Goal: Task Accomplishment & Management: Use online tool/utility

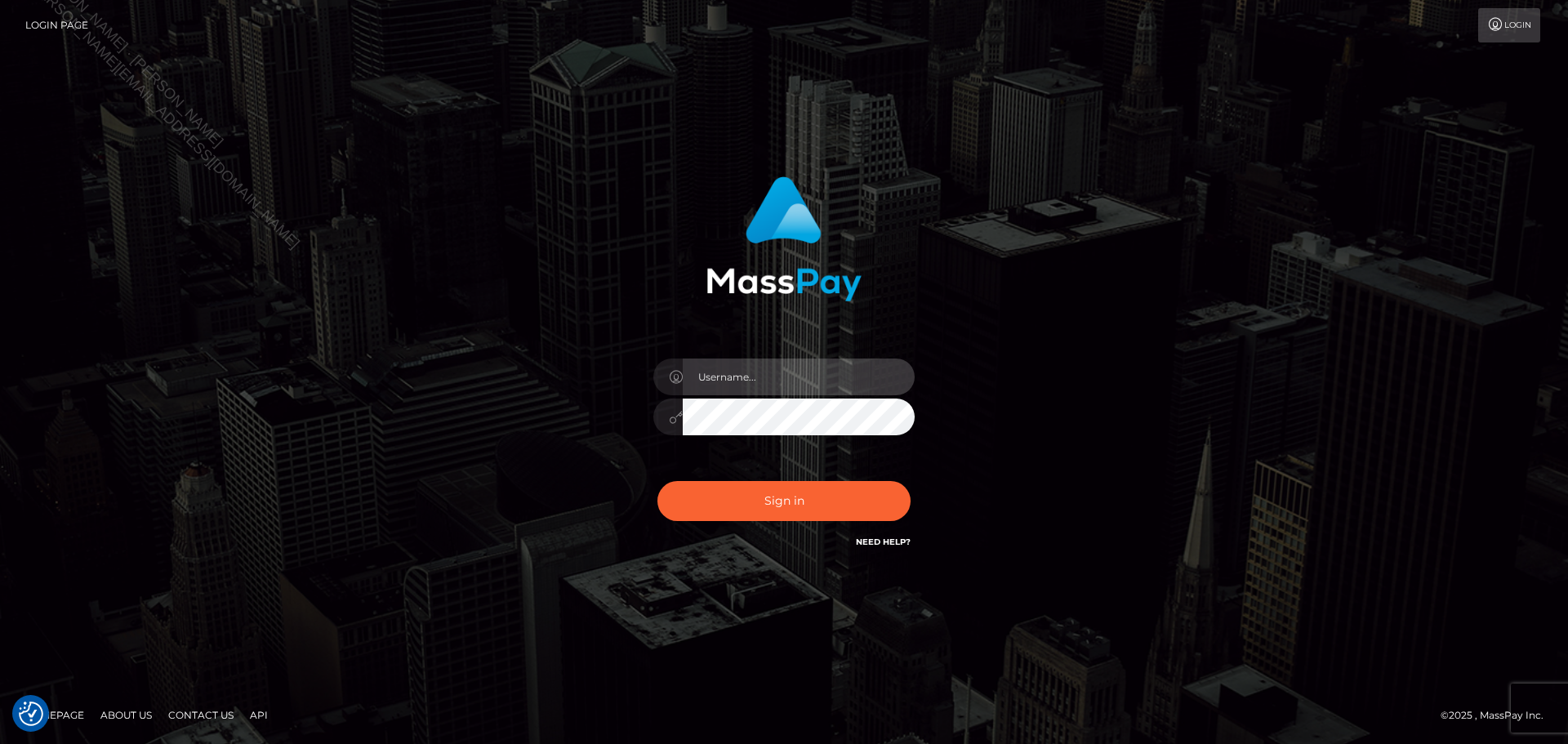
drag, startPoint x: 796, startPoint y: 364, endPoint x: 796, endPoint y: 373, distance: 9.0
click at [796, 364] on input "text" at bounding box center [798, 377] width 232 height 37
type input "Seleen"
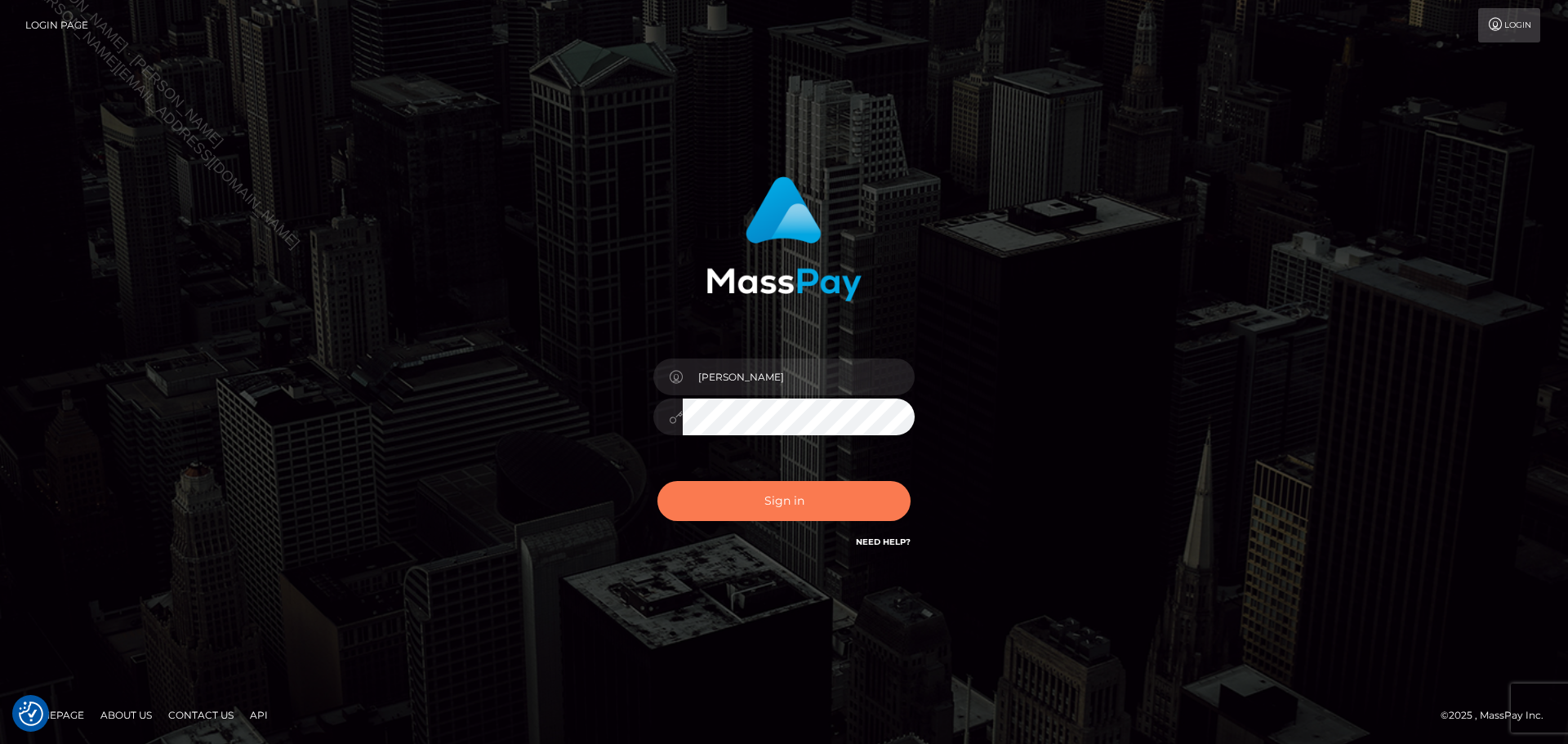
click at [823, 501] on button "Sign in" at bounding box center [784, 501] width 253 height 40
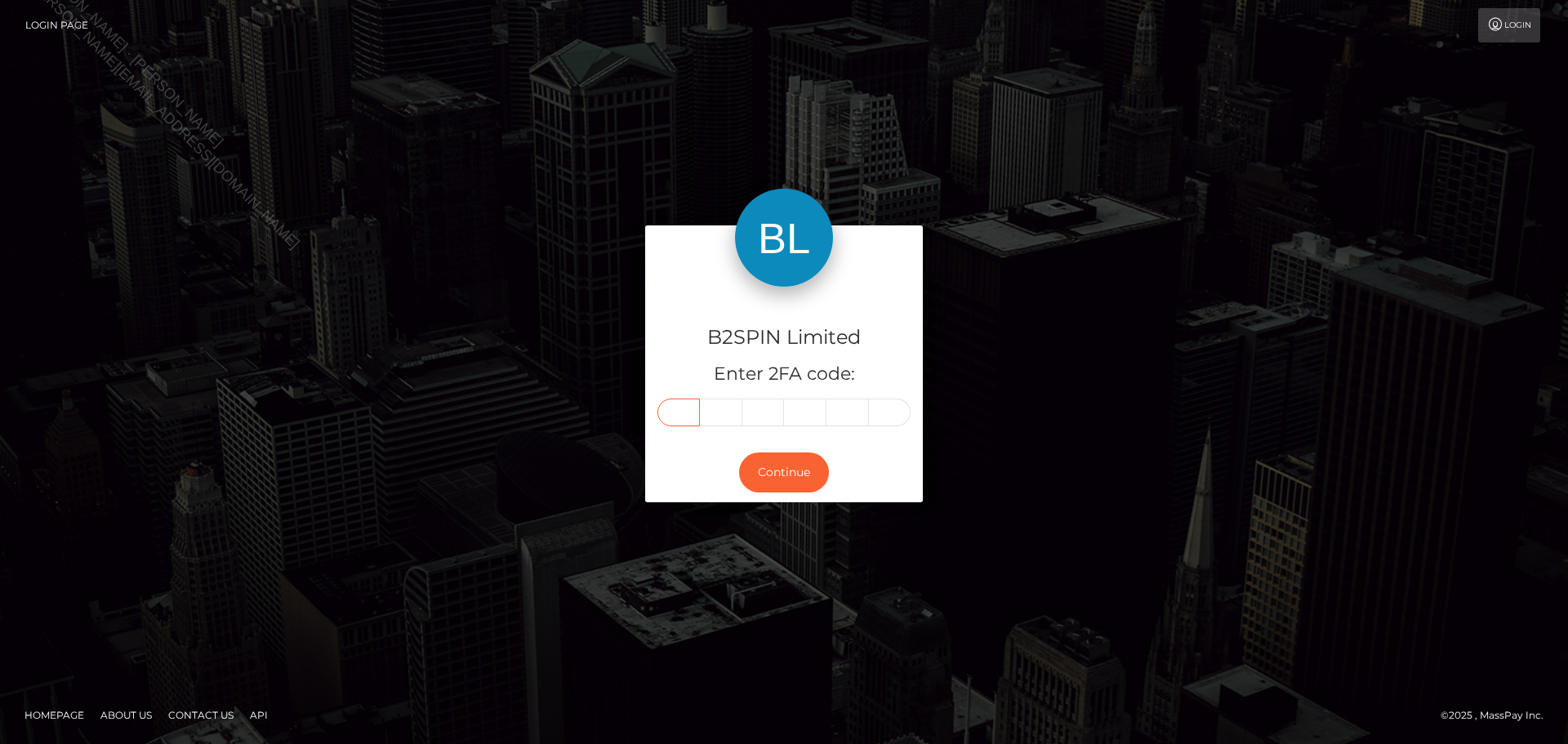
click at [689, 408] on input "text" at bounding box center [679, 412] width 42 height 28
click at [688, 404] on input "text" at bounding box center [679, 412] width 42 height 28
paste input "9"
type input "9"
type input "5"
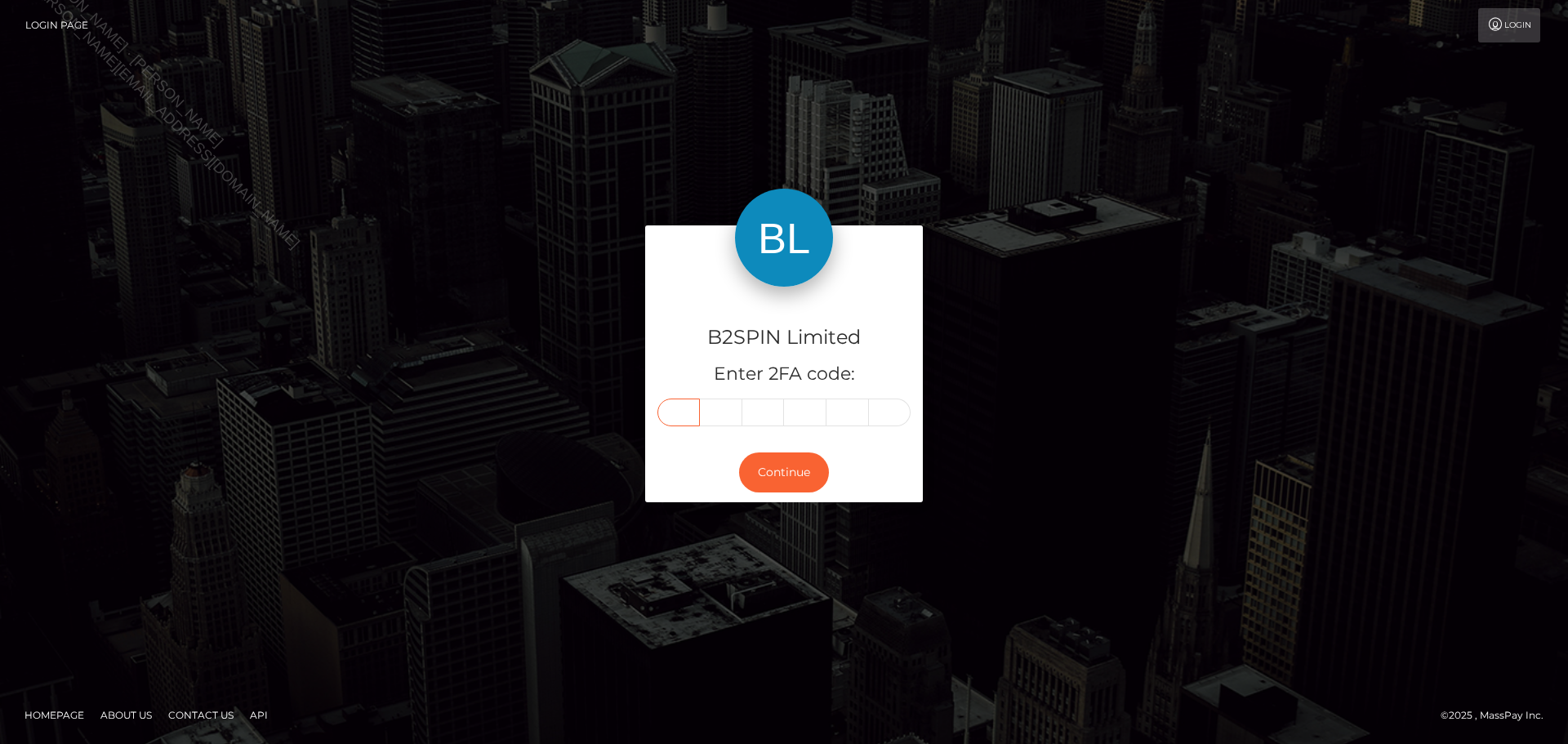
type input "1"
type input "5"
type input "2"
click at [807, 462] on button "Continue" at bounding box center [784, 473] width 90 height 40
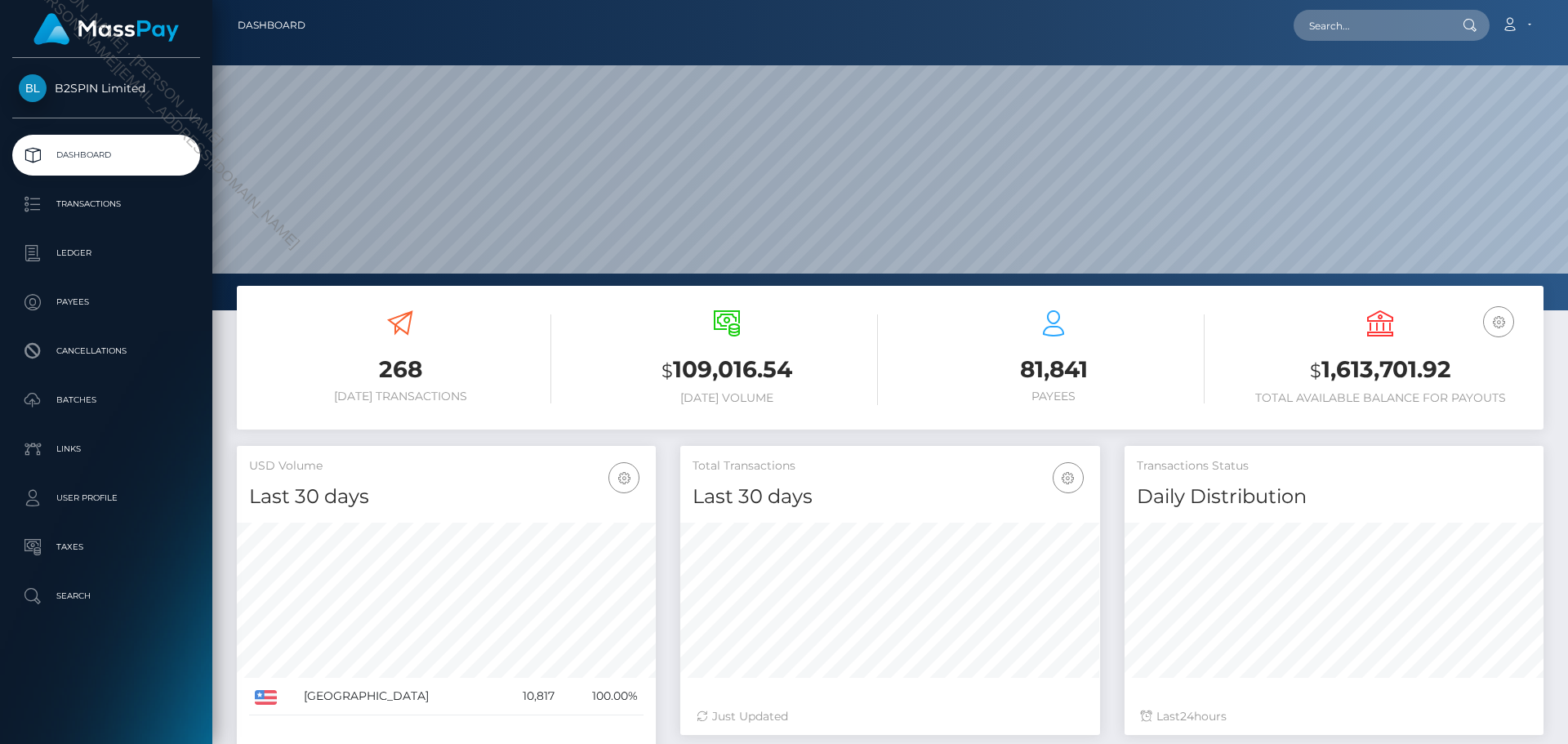
scroll to position [290, 420]
click at [110, 207] on p "Transactions" at bounding box center [107, 203] width 175 height 24
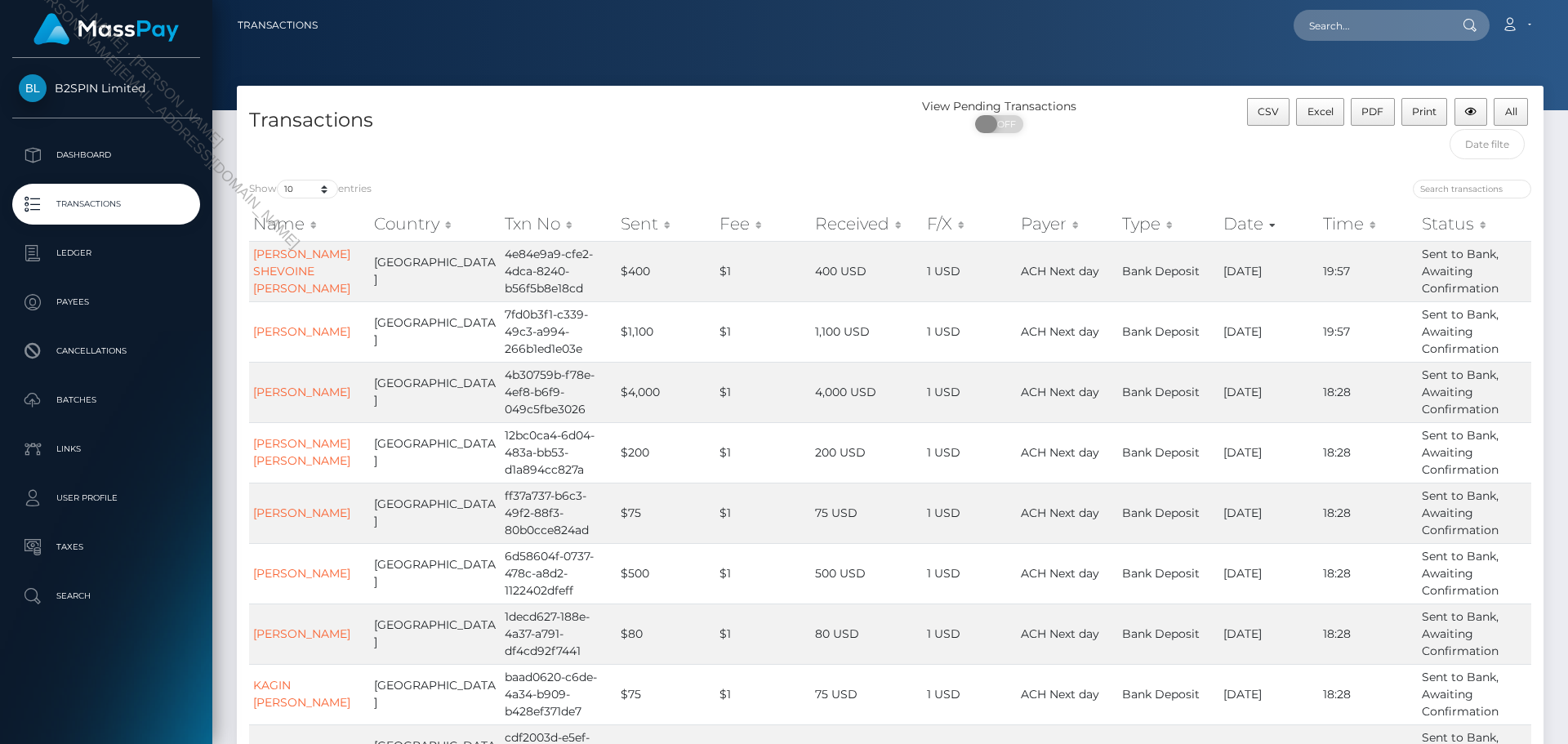
click at [982, 121] on span at bounding box center [986, 124] width 22 height 18
checkbox input "true"
click at [302, 193] on select "10 25 50 100 250 500 1,000 3,500" at bounding box center [308, 190] width 62 height 19
select select "3500"
click at [278, 180] on select "10 25 50 100 250 500 1,000 3,500" at bounding box center [308, 190] width 62 height 19
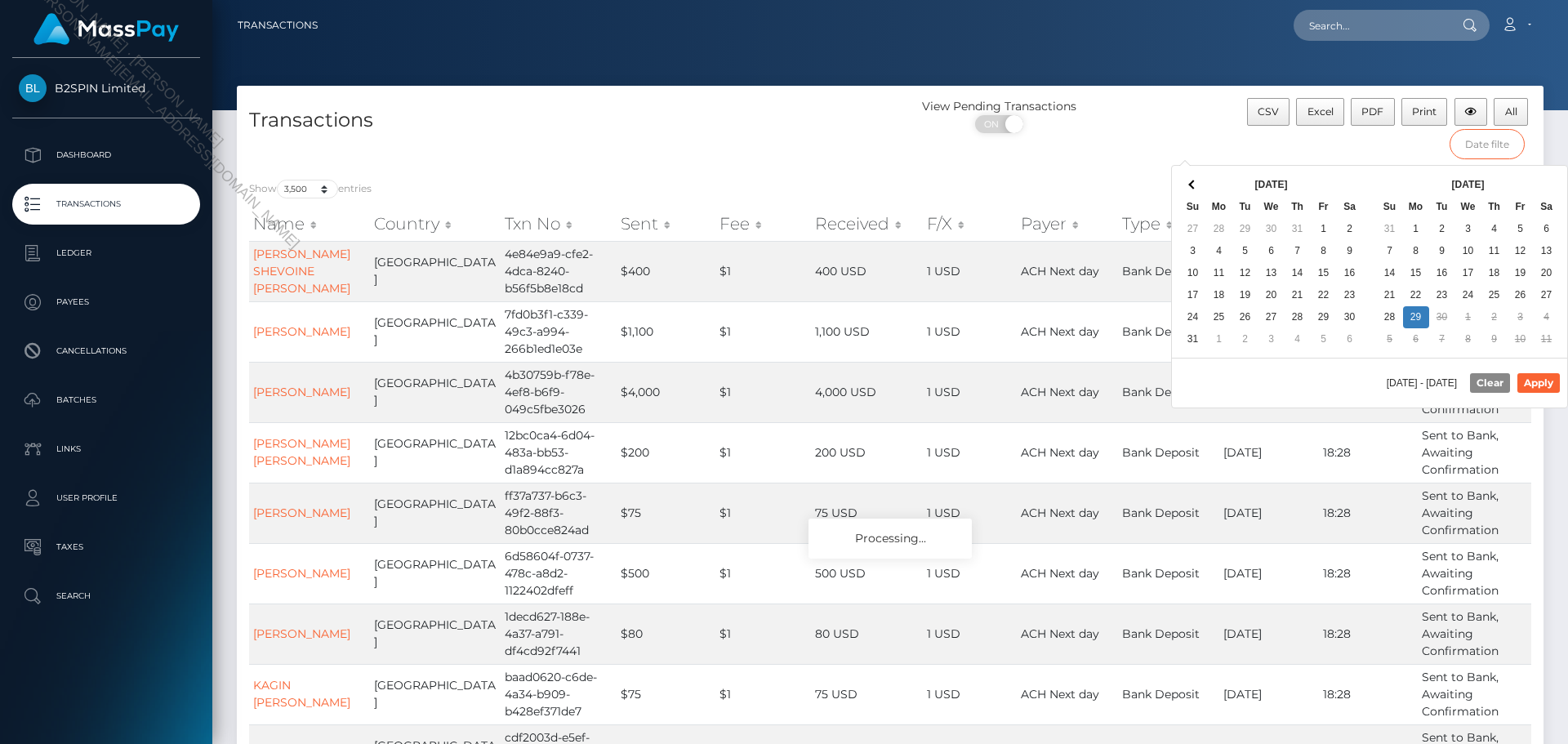
click at [1504, 150] on input "text" at bounding box center [1487, 143] width 76 height 30
click at [1330, 176] on th "Aug 2025" at bounding box center [1272, 185] width 131 height 22
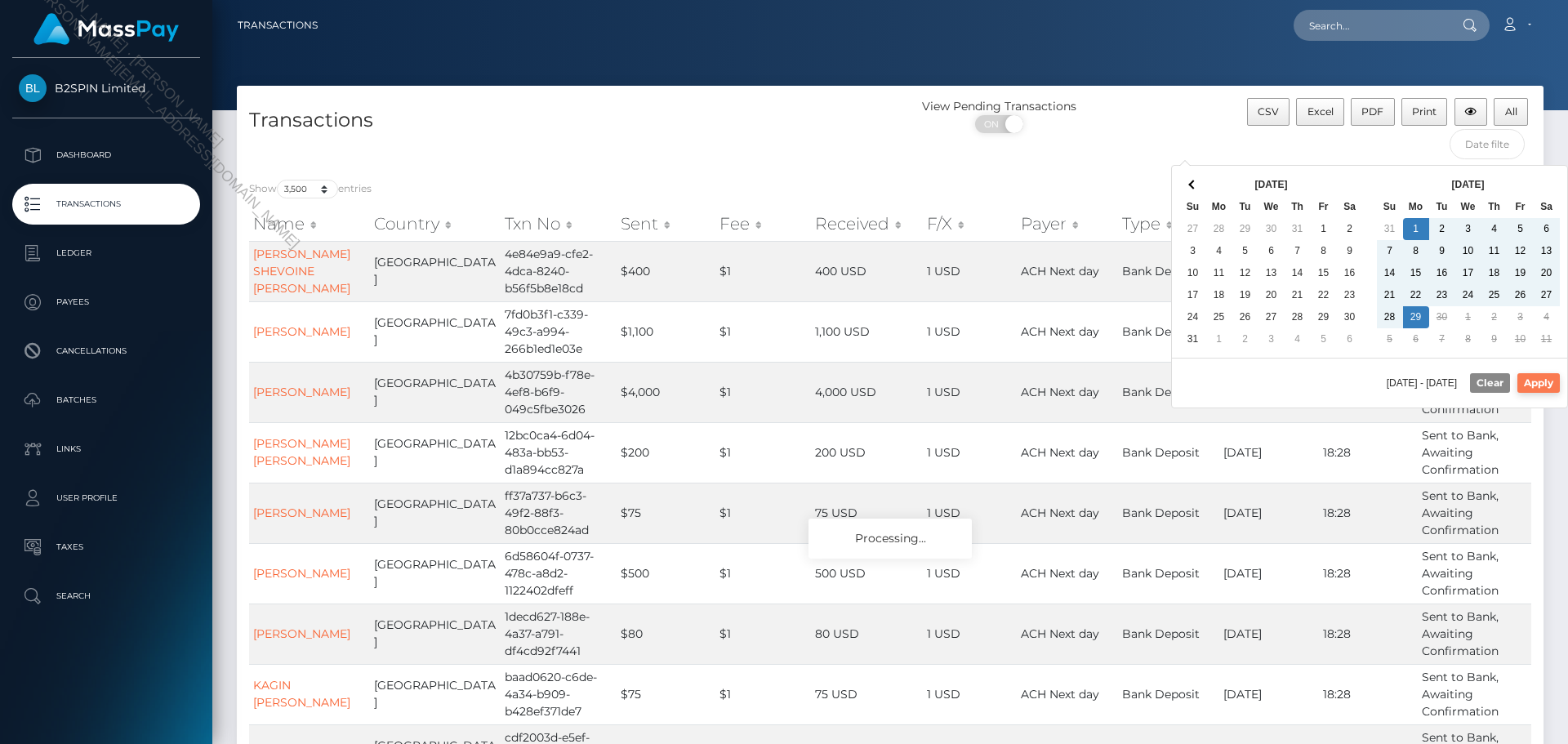
click at [1531, 375] on button "Apply" at bounding box center [1539, 383] width 42 height 19
type input "09/01/2025 - 09/29/2025"
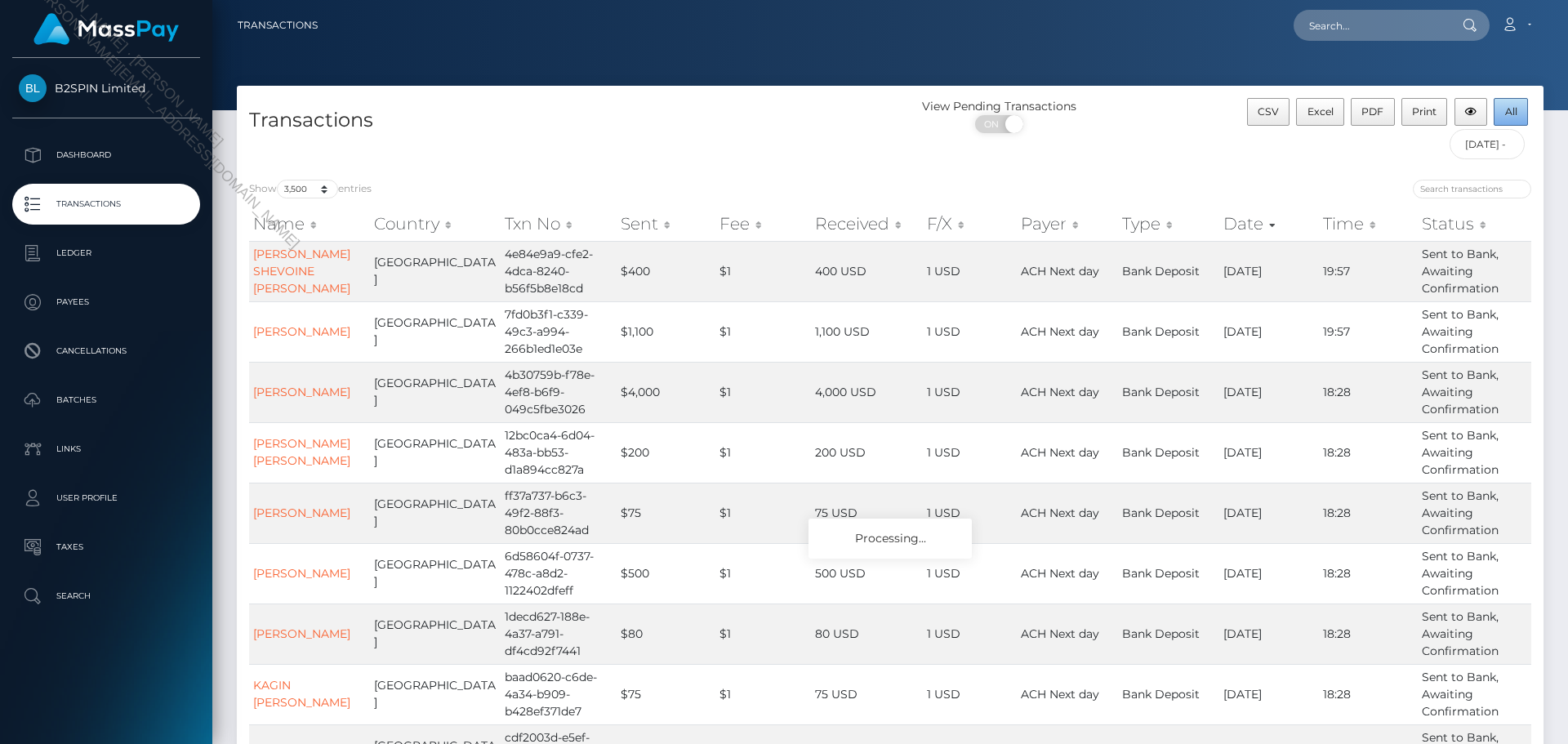
click at [1511, 116] on span "All" at bounding box center [1511, 111] width 13 height 13
